Goal: Find specific page/section: Find specific page/section

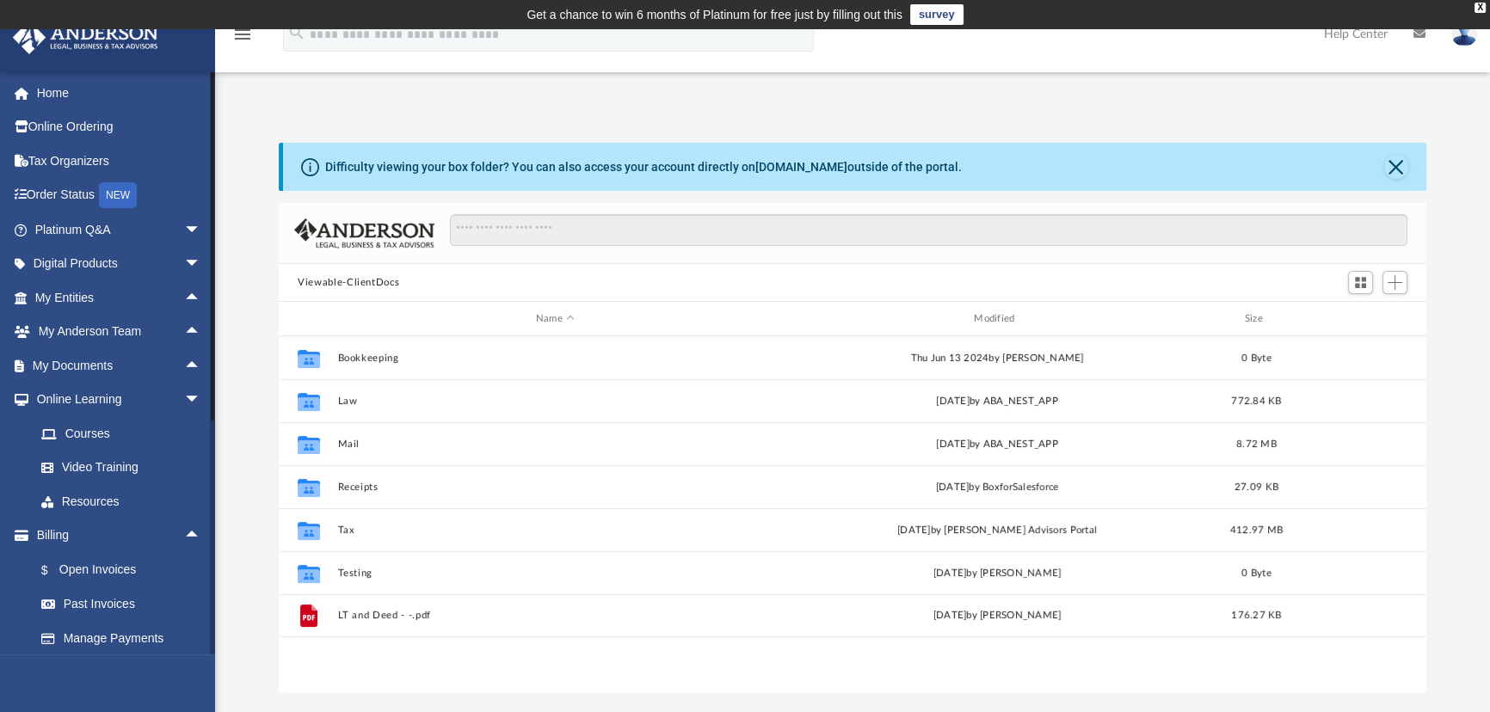
scroll to position [378, 1135]
click at [70, 91] on link "Home" at bounding box center [119, 93] width 215 height 34
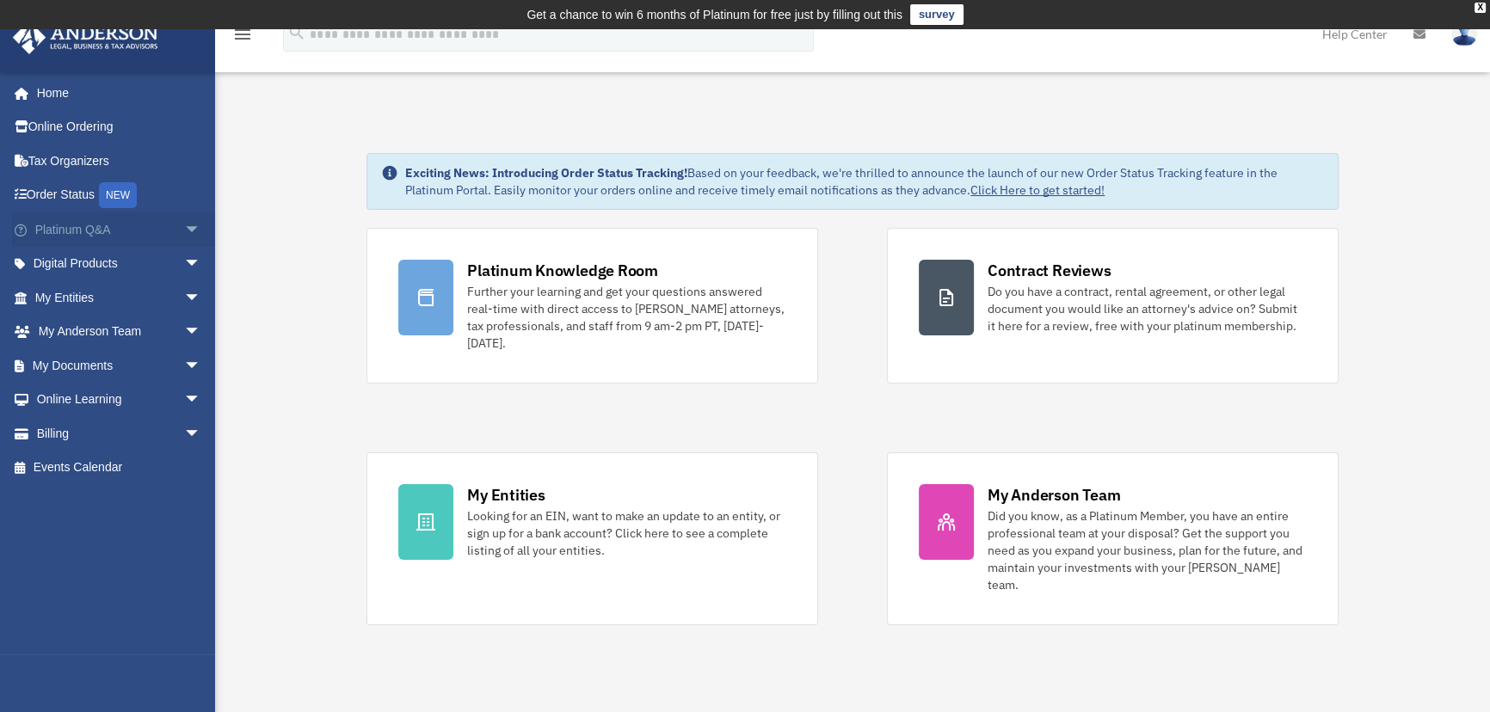
click at [184, 227] on span "arrow_drop_down" at bounding box center [201, 229] width 34 height 35
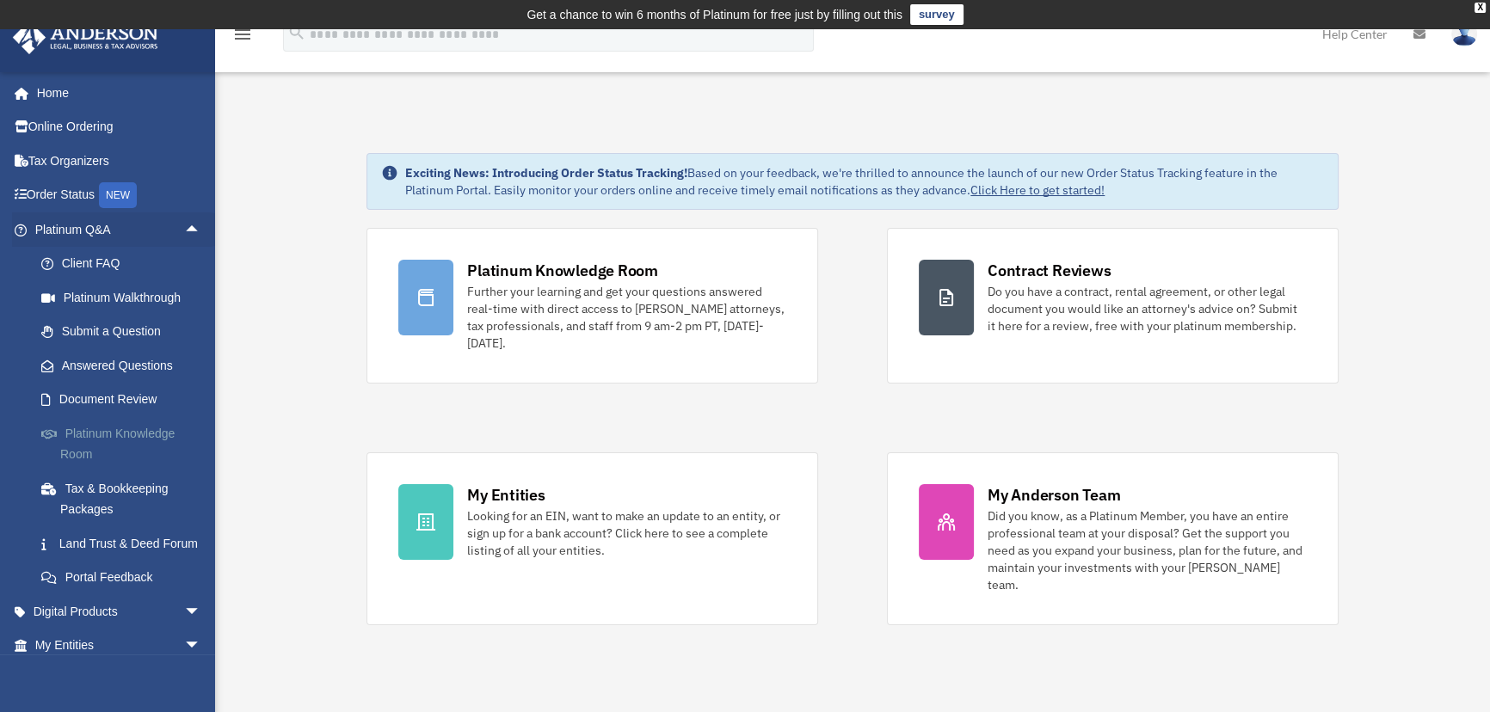
click at [100, 429] on link "Platinum Knowledge Room" at bounding box center [125, 443] width 203 height 55
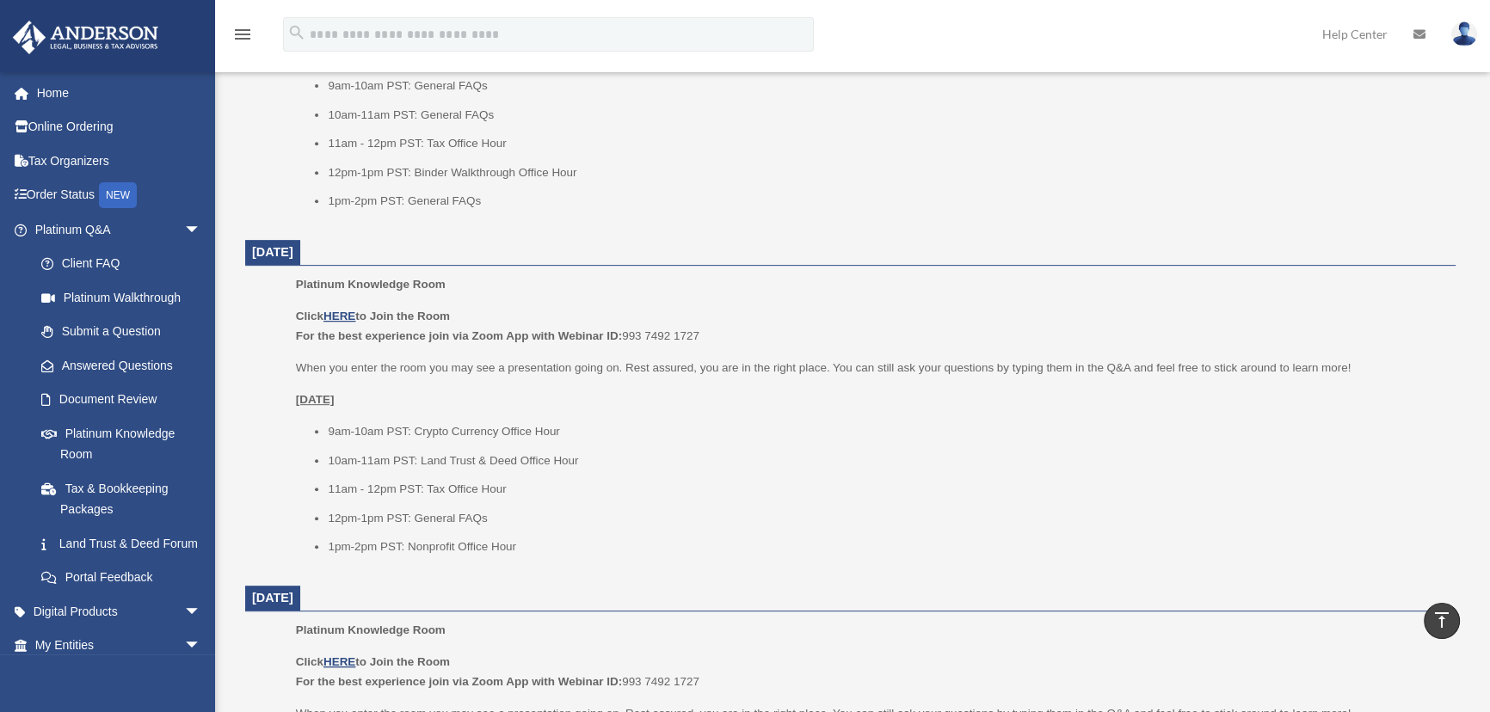
scroll to position [938, 0]
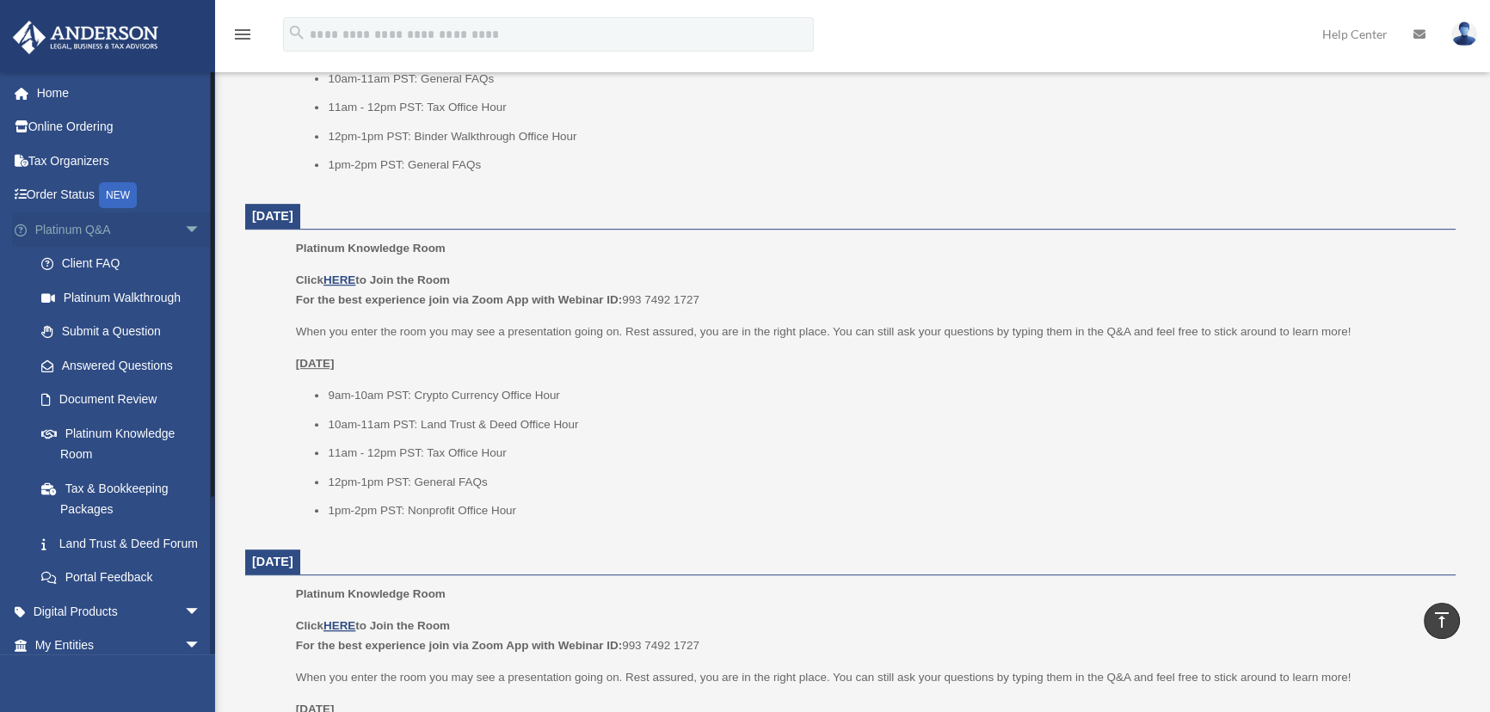
click at [184, 229] on span "arrow_drop_down" at bounding box center [201, 229] width 34 height 35
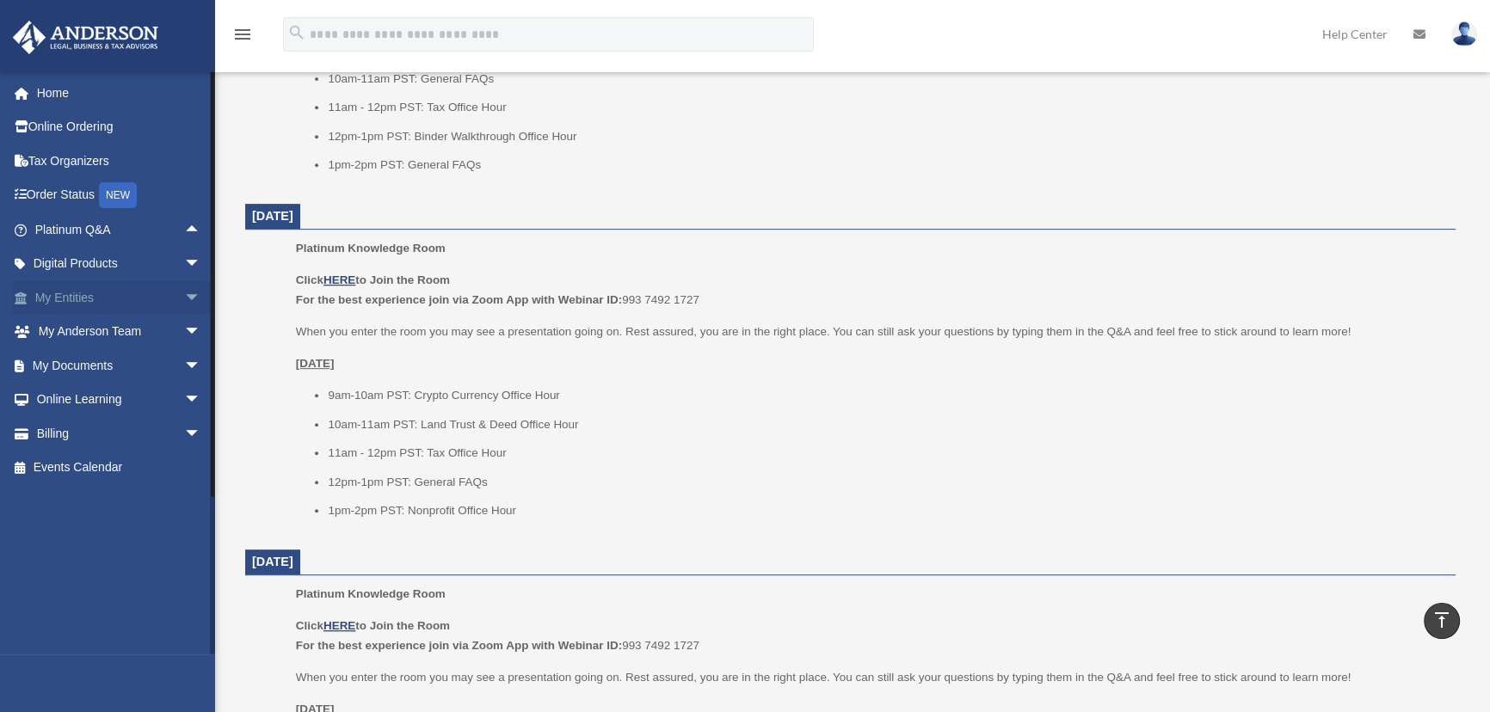
click at [184, 292] on span "arrow_drop_down" at bounding box center [201, 297] width 34 height 35
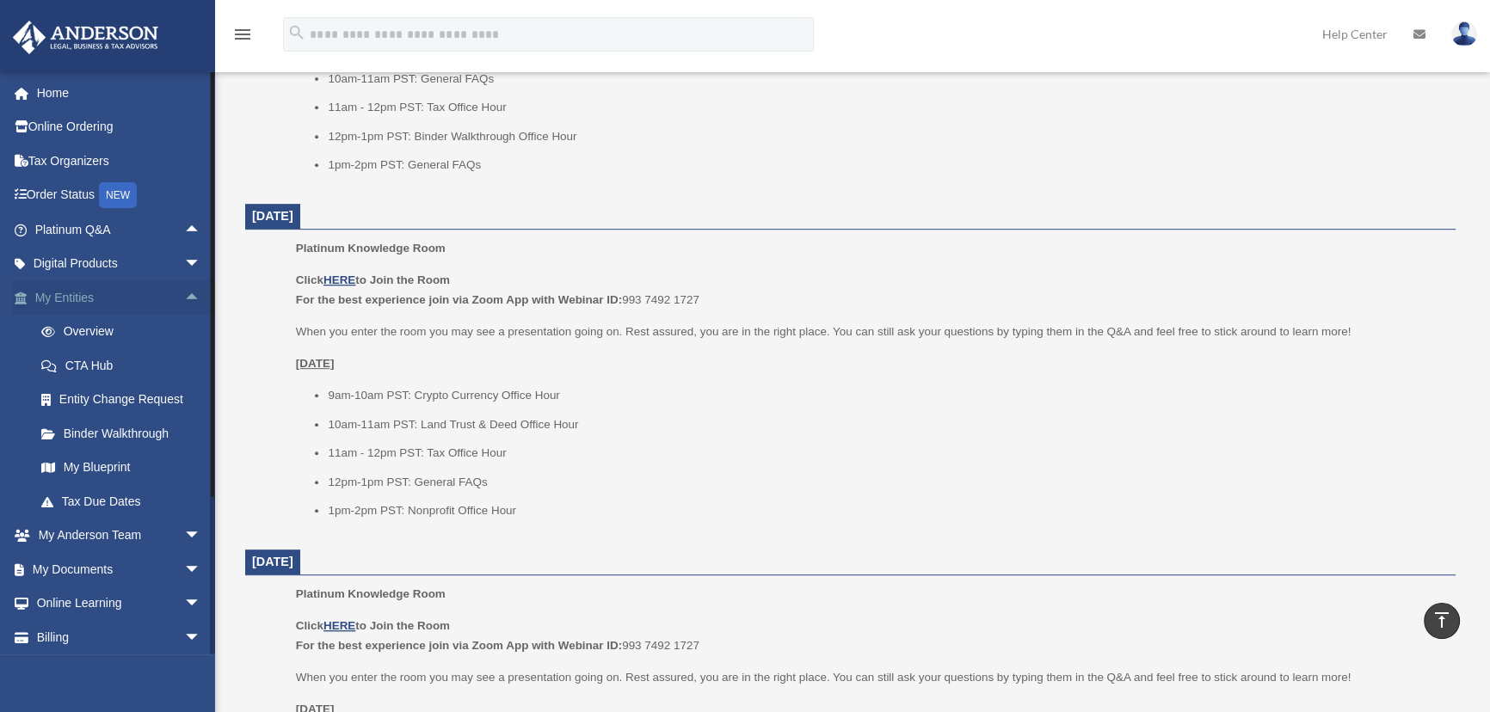
click at [184, 293] on span "arrow_drop_up" at bounding box center [201, 297] width 34 height 35
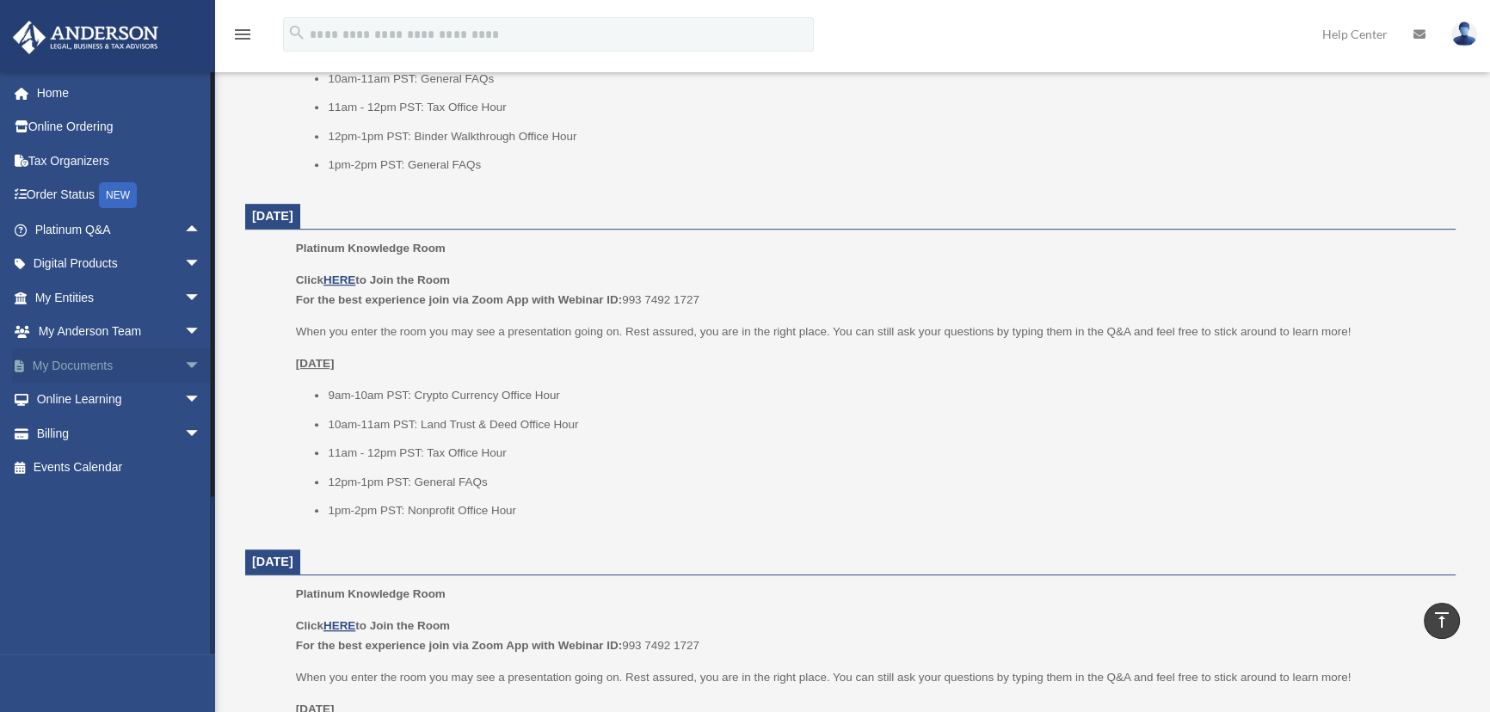
click at [184, 363] on span "arrow_drop_down" at bounding box center [201, 365] width 34 height 35
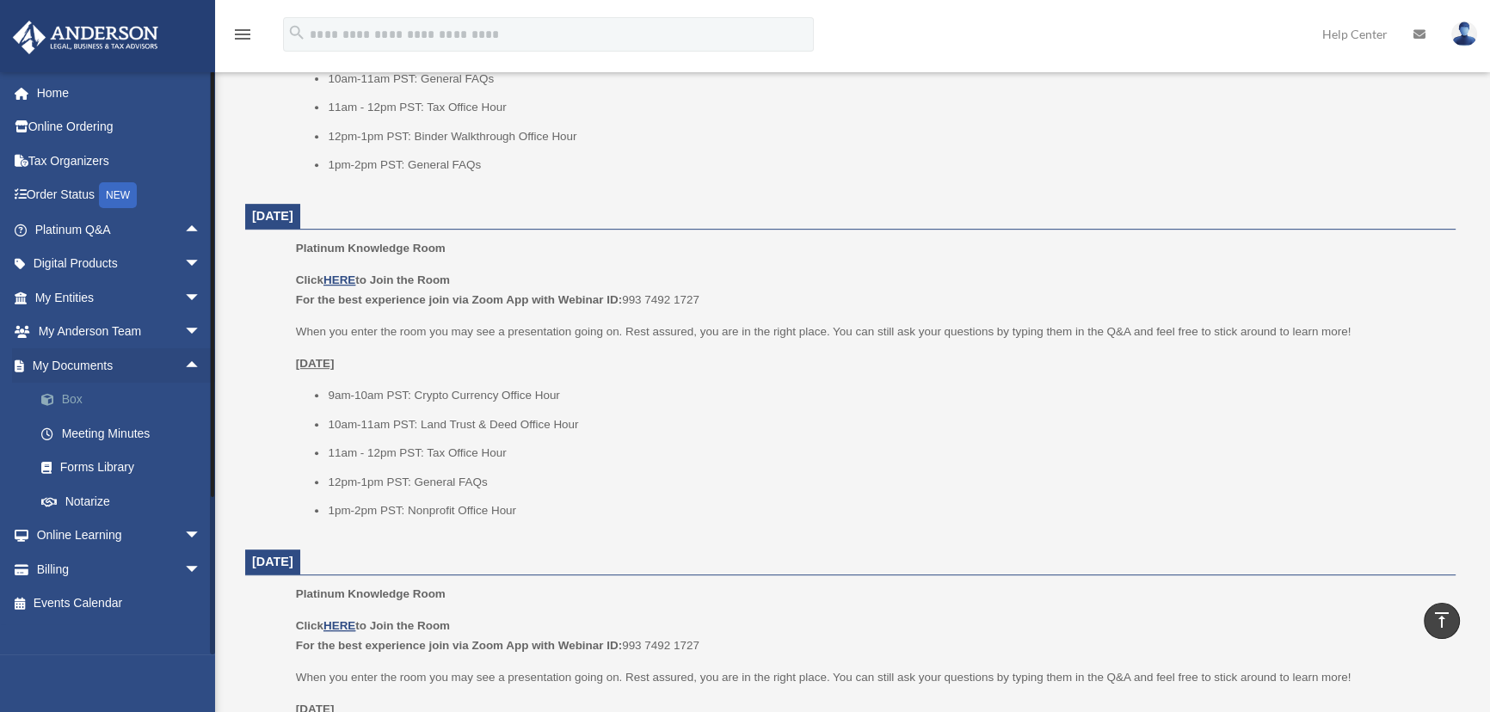
click at [70, 390] on link "Box" at bounding box center [125, 400] width 203 height 34
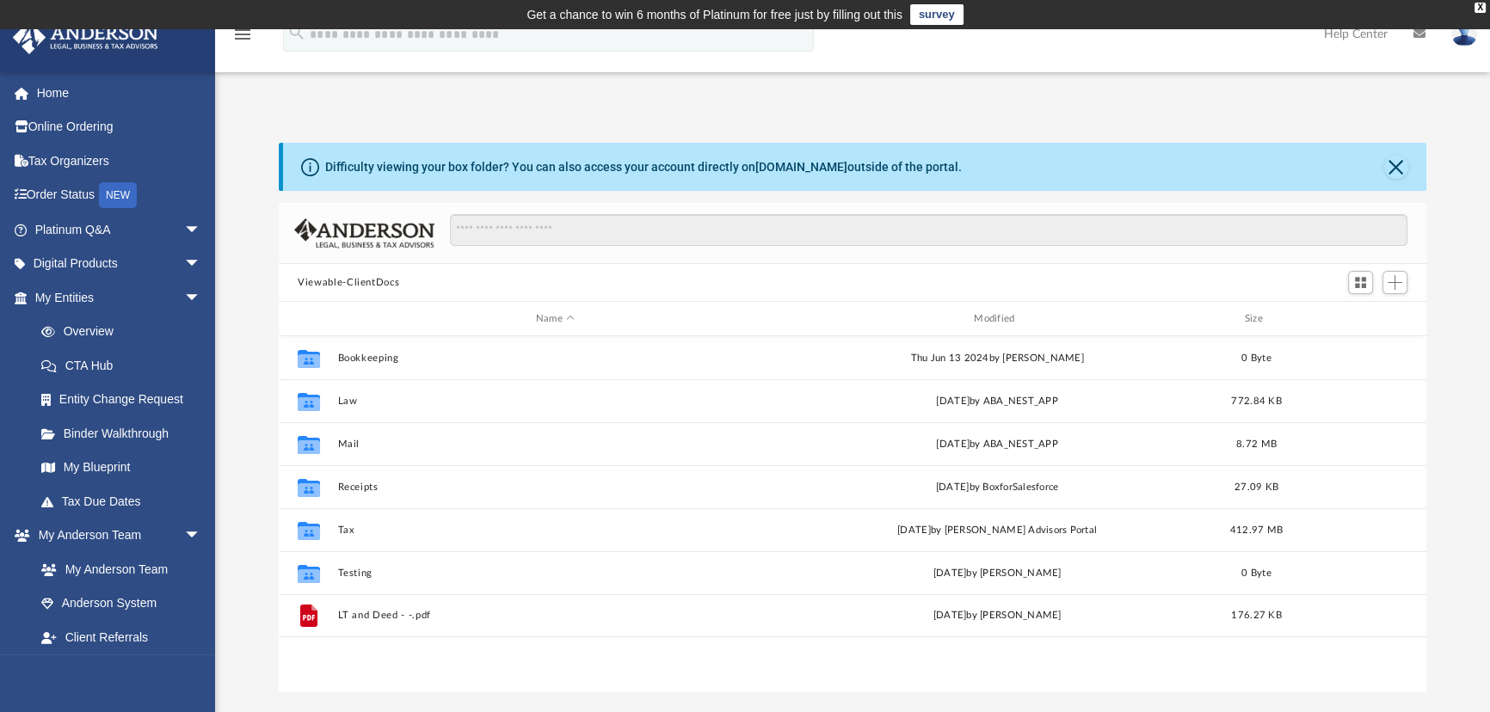
scroll to position [378, 1135]
